Goal: Information Seeking & Learning: Understand process/instructions

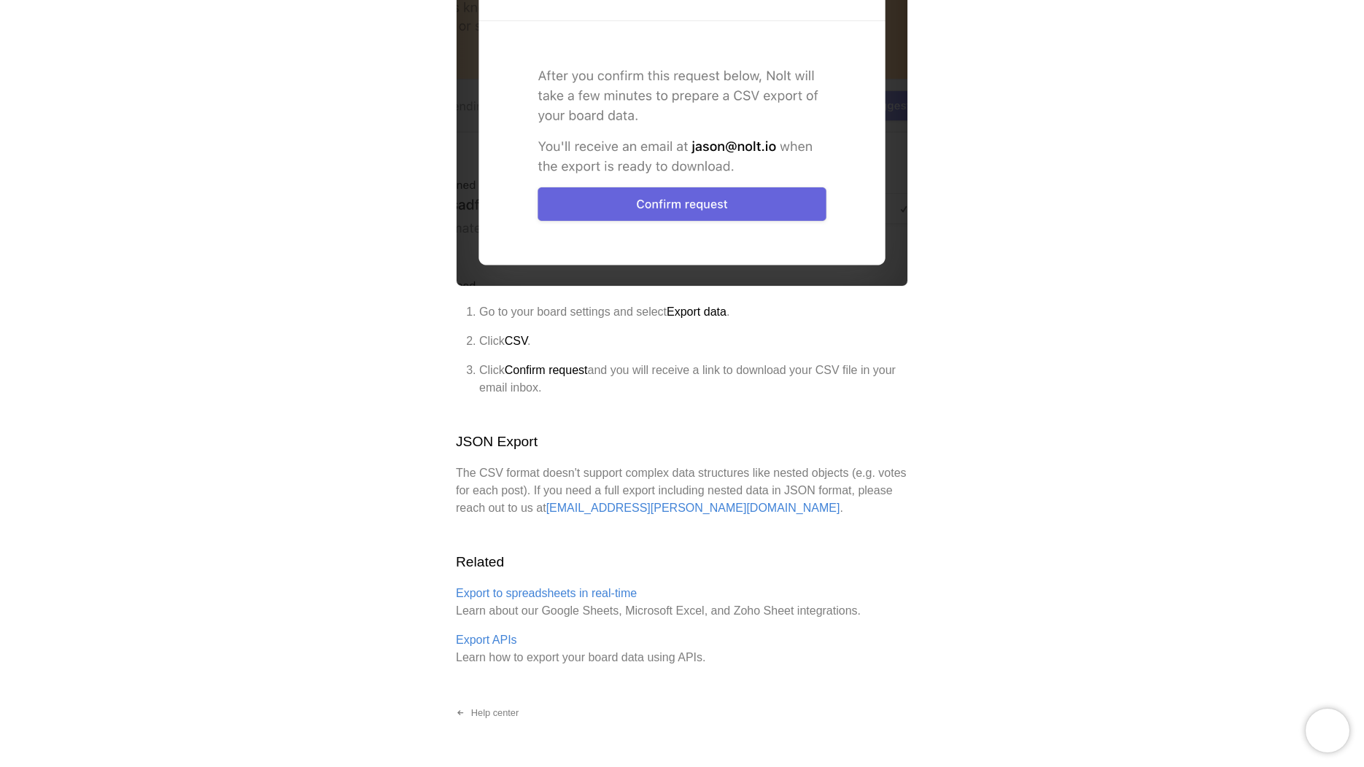
scroll to position [613, 0]
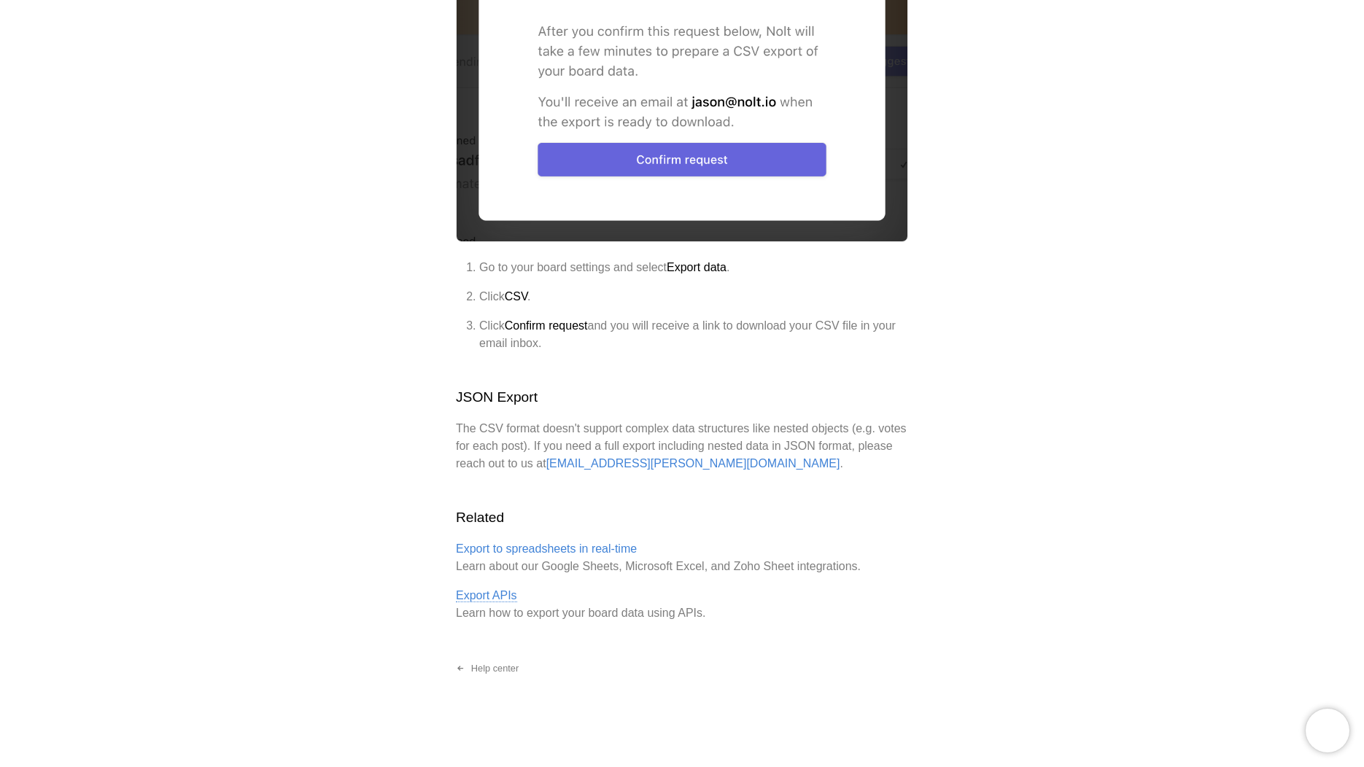
click at [499, 592] on link "Export APIs" at bounding box center [486, 595] width 61 height 13
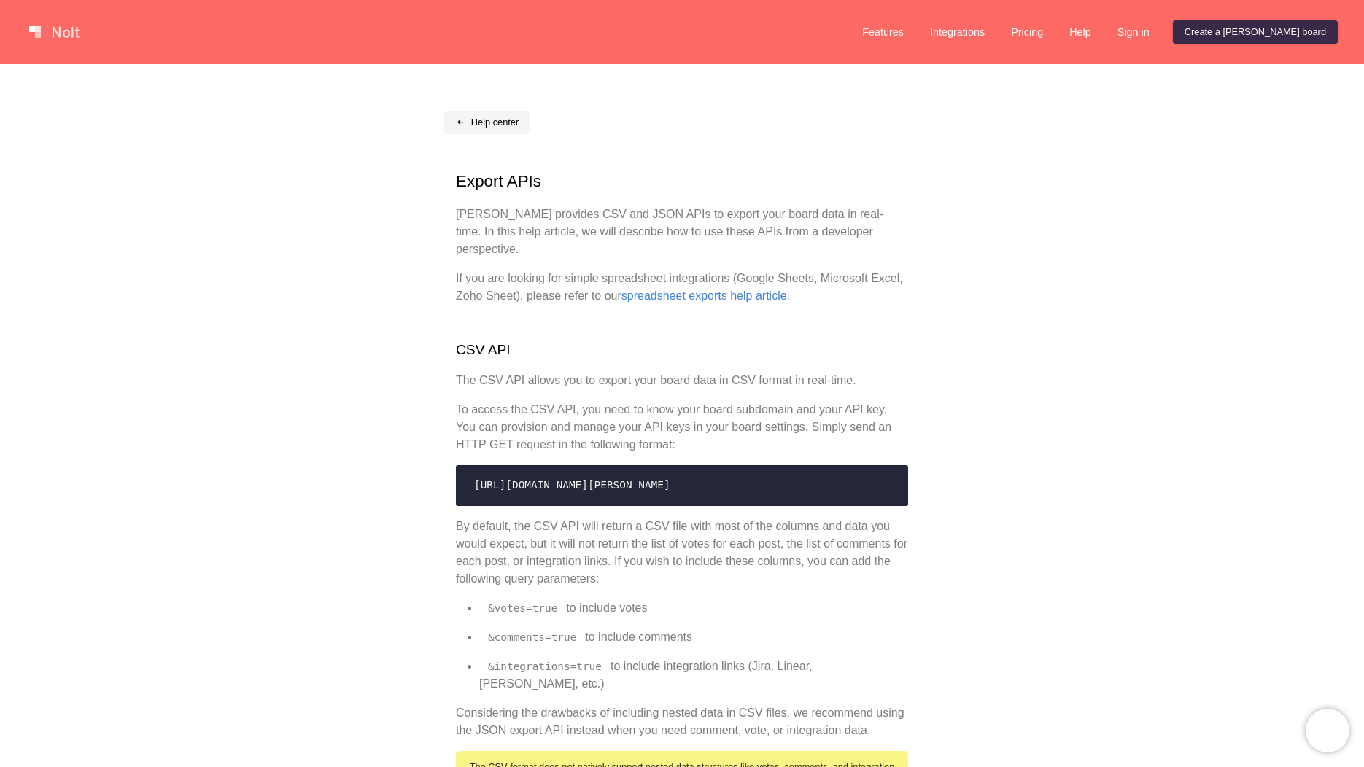
click at [500, 119] on link "Help center" at bounding box center [487, 122] width 86 height 23
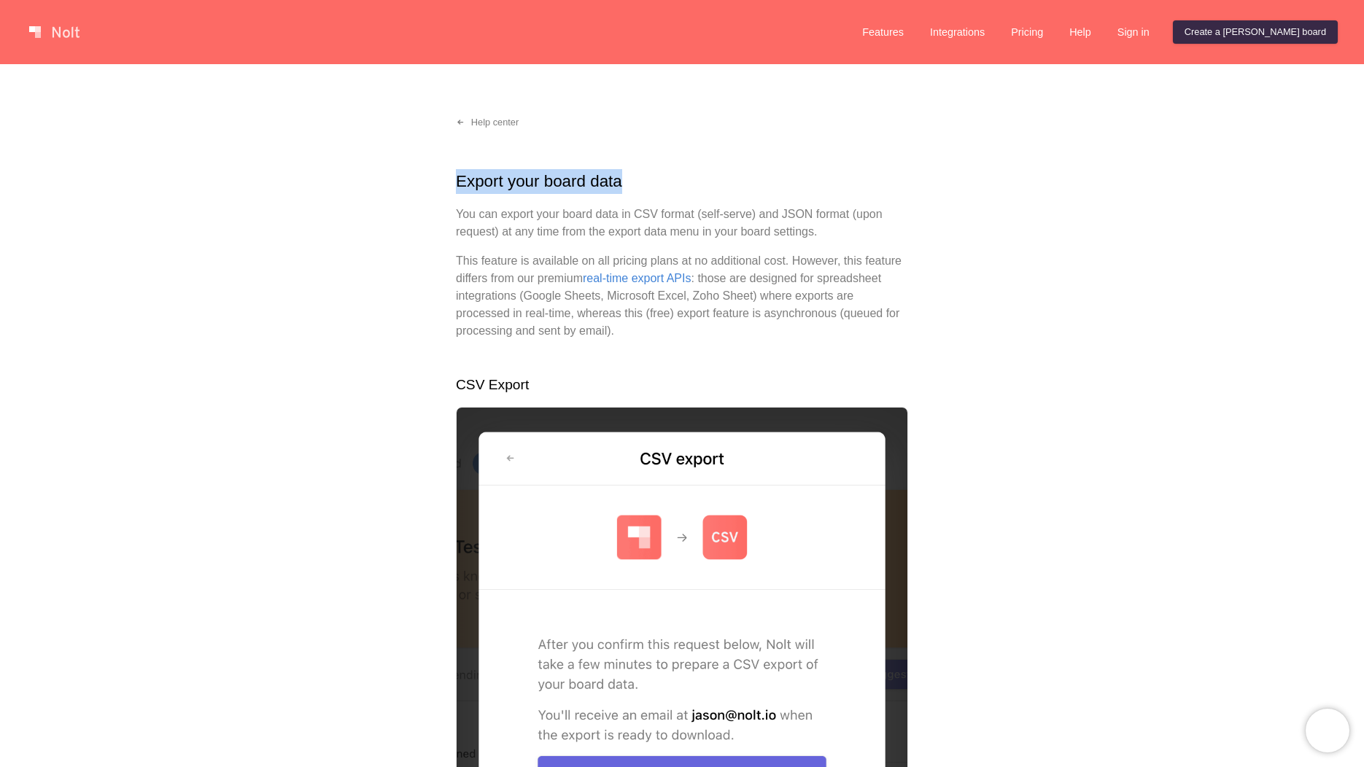
drag, startPoint x: 608, startPoint y: 179, endPoint x: 453, endPoint y: 180, distance: 155.4
click at [453, 180] on div "Help center Export your board data You can export your board data in CSV format…" at bounding box center [682, 722] width 1364 height 1317
